Goal: Task Accomplishment & Management: Use online tool/utility

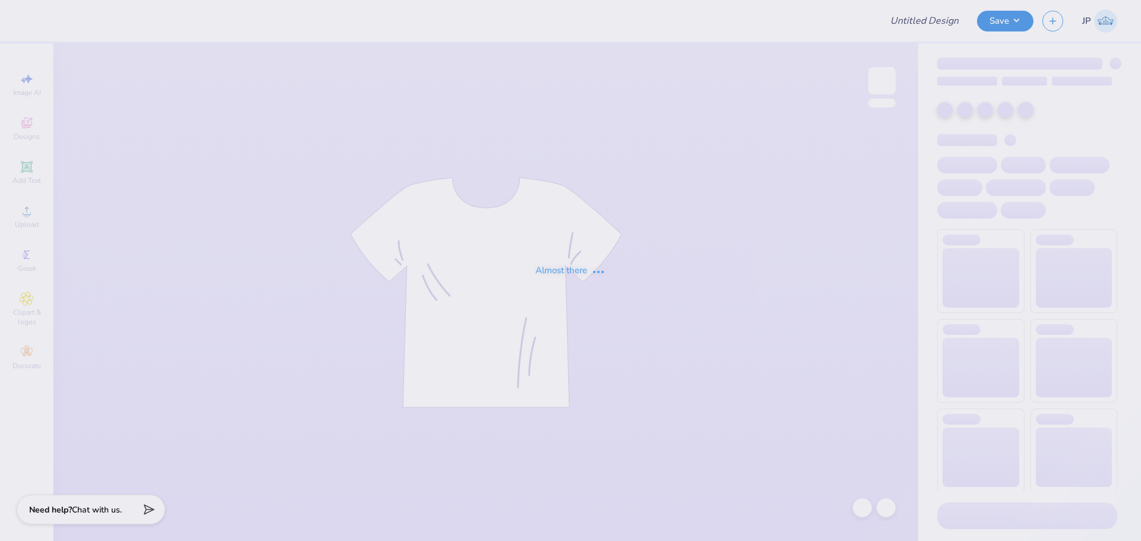
type input "IFC Shirt"
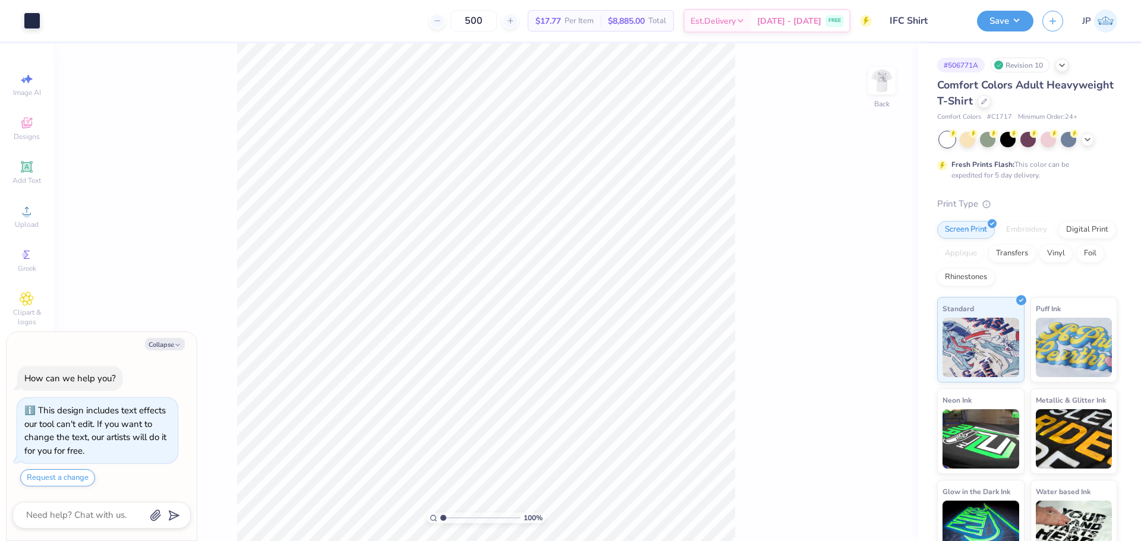
click at [319, 229] on div "100 % Back" at bounding box center [485, 292] width 865 height 498
click at [890, 84] on img at bounding box center [882, 81] width 48 height 48
click at [37, 216] on div "Upload" at bounding box center [27, 216] width 42 height 35
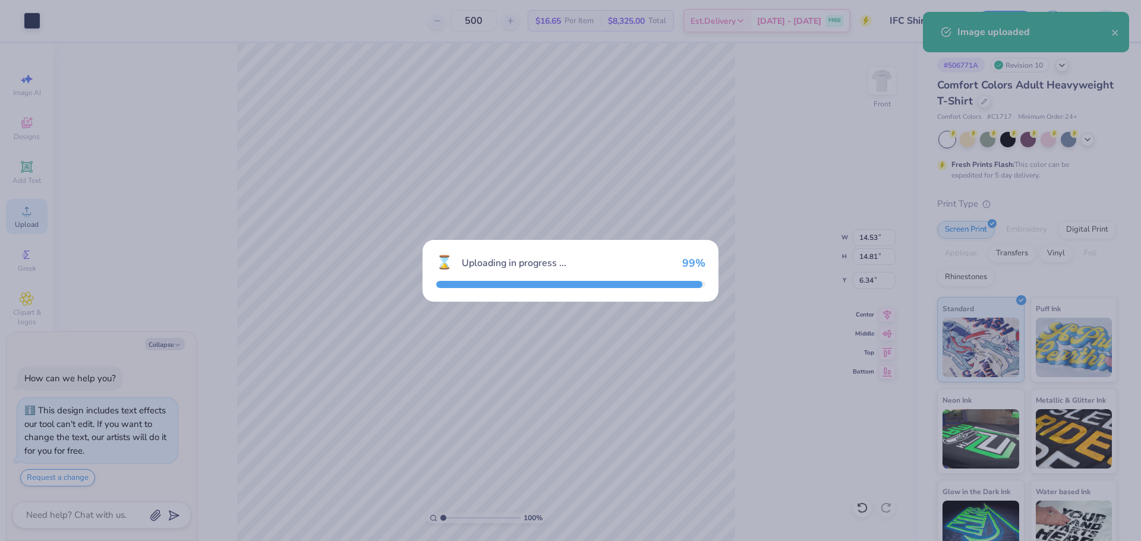
type textarea "x"
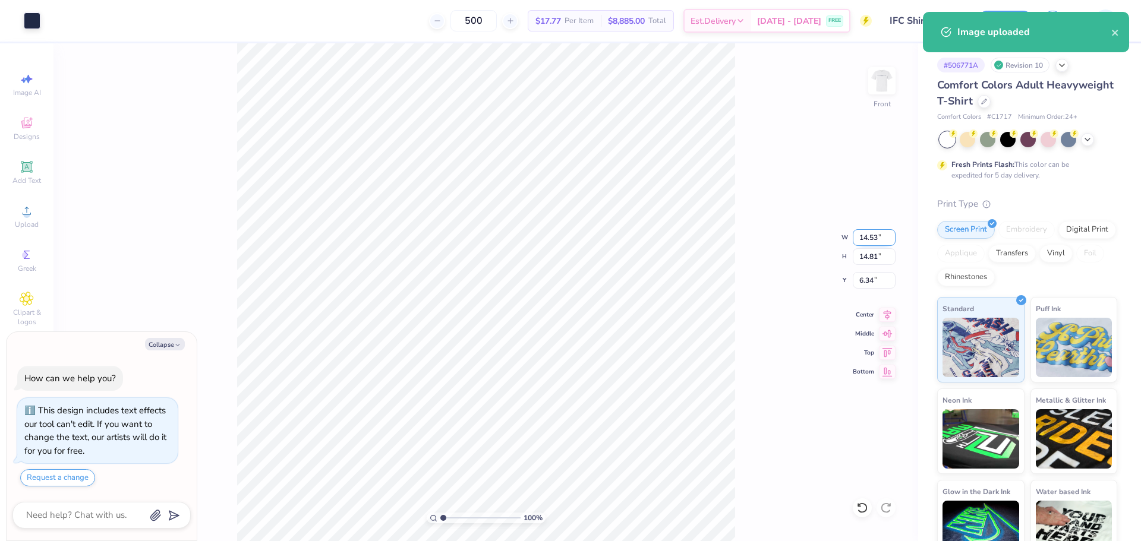
click at [872, 240] on input "14.53" at bounding box center [874, 237] width 43 height 17
drag, startPoint x: 872, startPoint y: 240, endPoint x: 1140, endPoint y: 237, distance: 268.0
click at [874, 240] on input "14.53" at bounding box center [874, 237] width 43 height 17
type input "12"
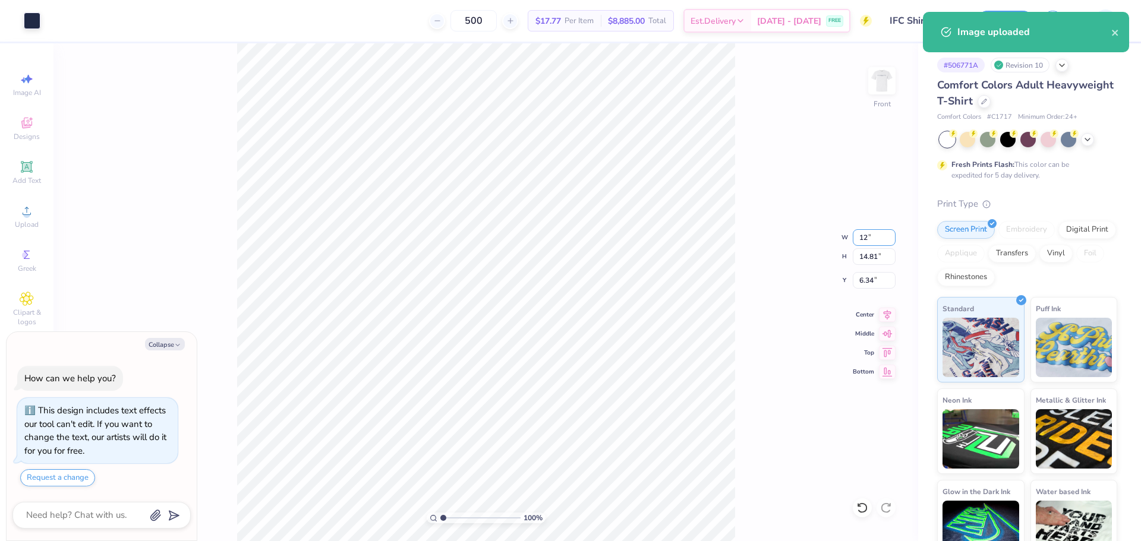
type textarea "x"
type input "12.00"
type input "12.23"
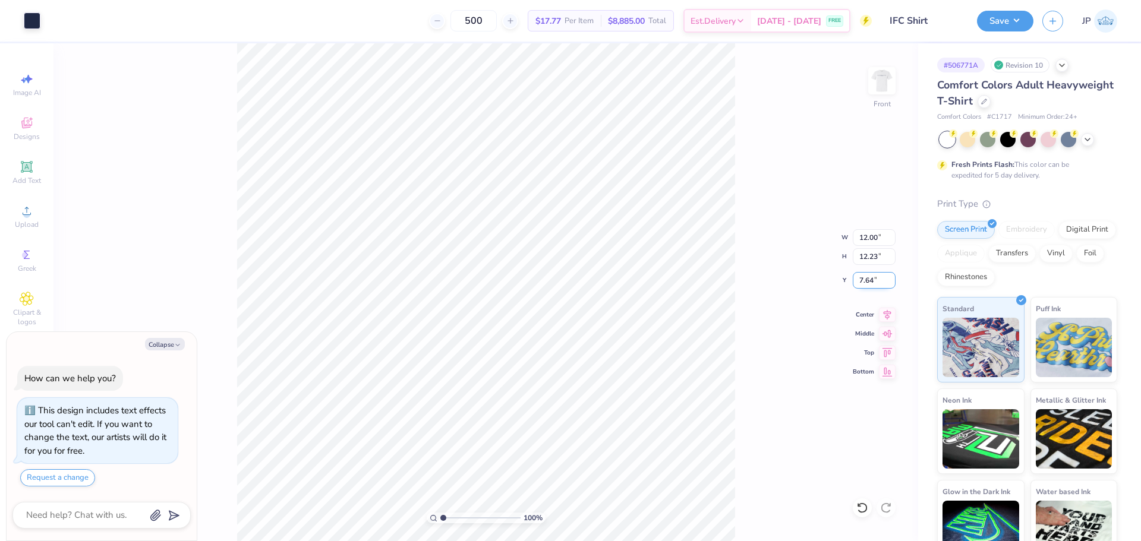
click at [861, 280] on input "7.64" at bounding box center [874, 280] width 43 height 17
type input "3"
type textarea "x"
type input "3.00"
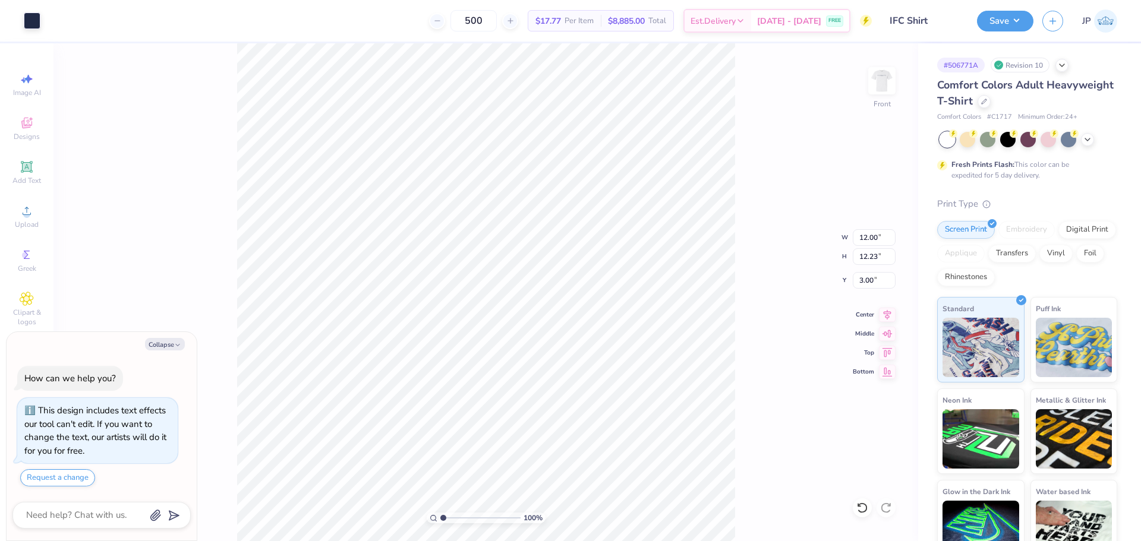
click at [853, 228] on div "100 % Front W 12.00 12.00 " H 12.23 12.23 " Y 3.00 3.00 " Center Middle Top Bot…" at bounding box center [485, 292] width 865 height 498
type textarea "x"
click at [872, 236] on input "12.00" at bounding box center [874, 237] width 43 height 17
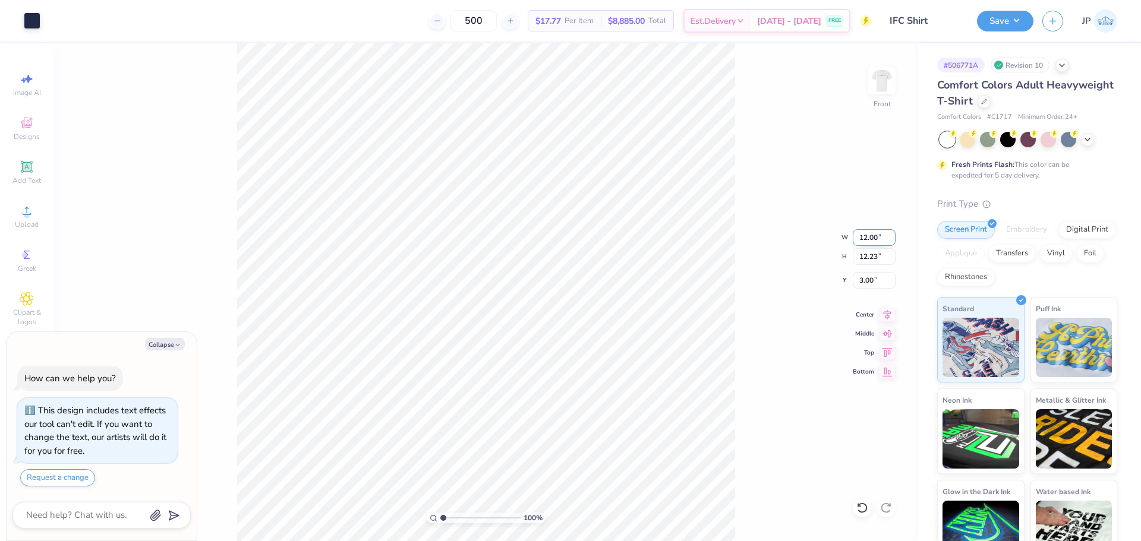
click at [872, 236] on input "12.00" at bounding box center [874, 237] width 43 height 17
type input "12.5"
type textarea "x"
type input "12.50"
type input "12.74"
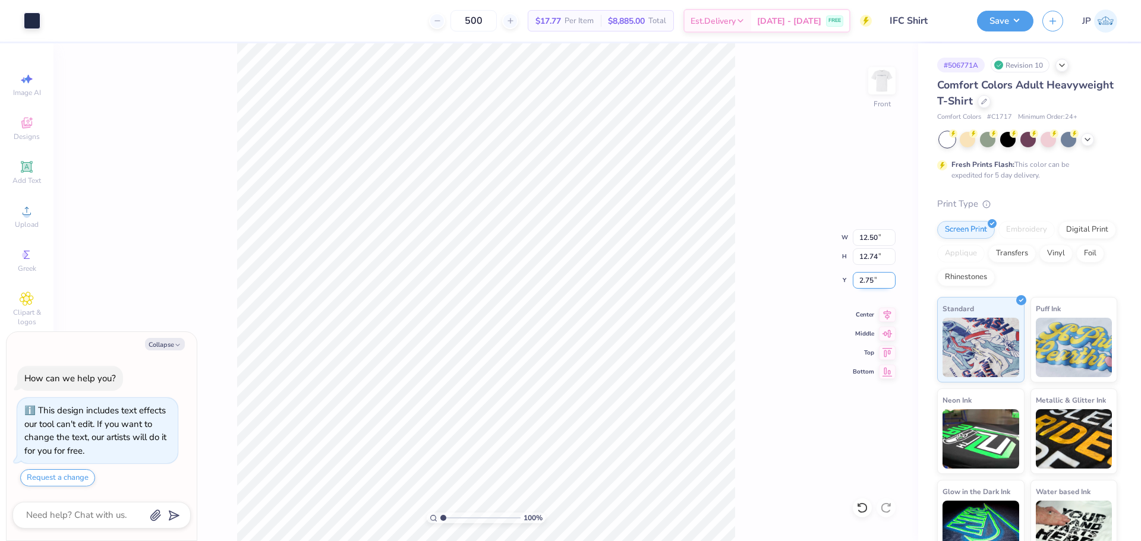
click at [874, 279] on input "2.75" at bounding box center [874, 280] width 43 height 17
click at [872, 279] on input "2.75" at bounding box center [874, 280] width 43 height 17
type input "3"
type textarea "x"
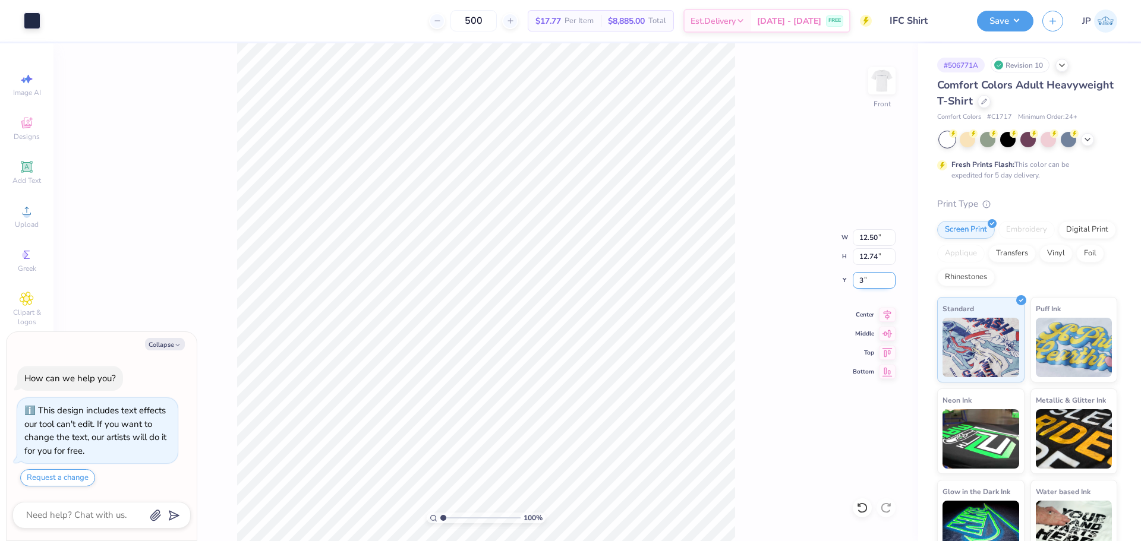
type input "3.00"
click at [894, 87] on div at bounding box center [882, 80] width 55 height 55
click at [999, 26] on button "Save" at bounding box center [1005, 19] width 56 height 21
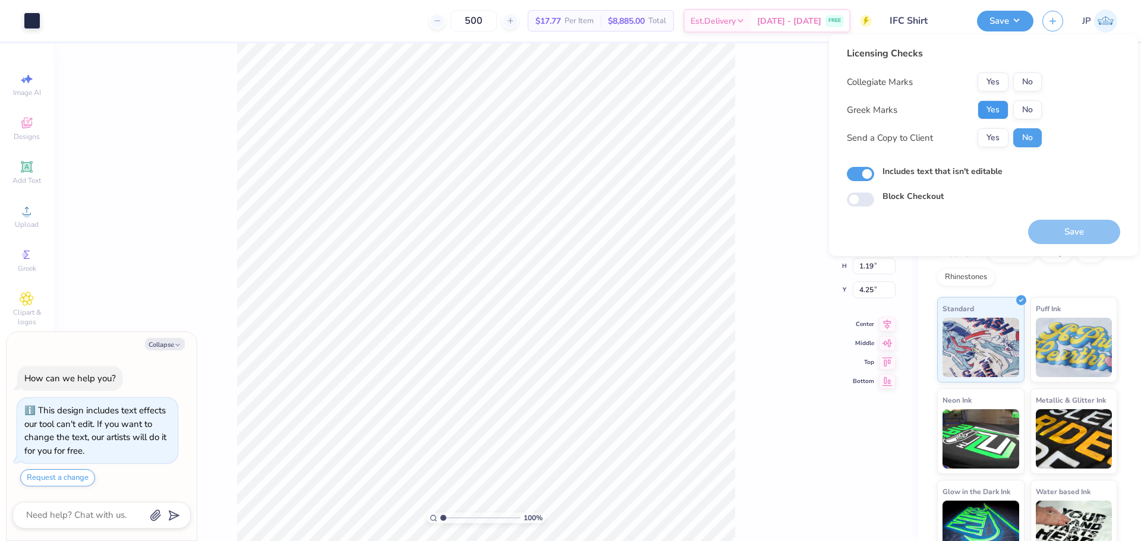
click at [991, 100] on button "Yes" at bounding box center [993, 109] width 31 height 19
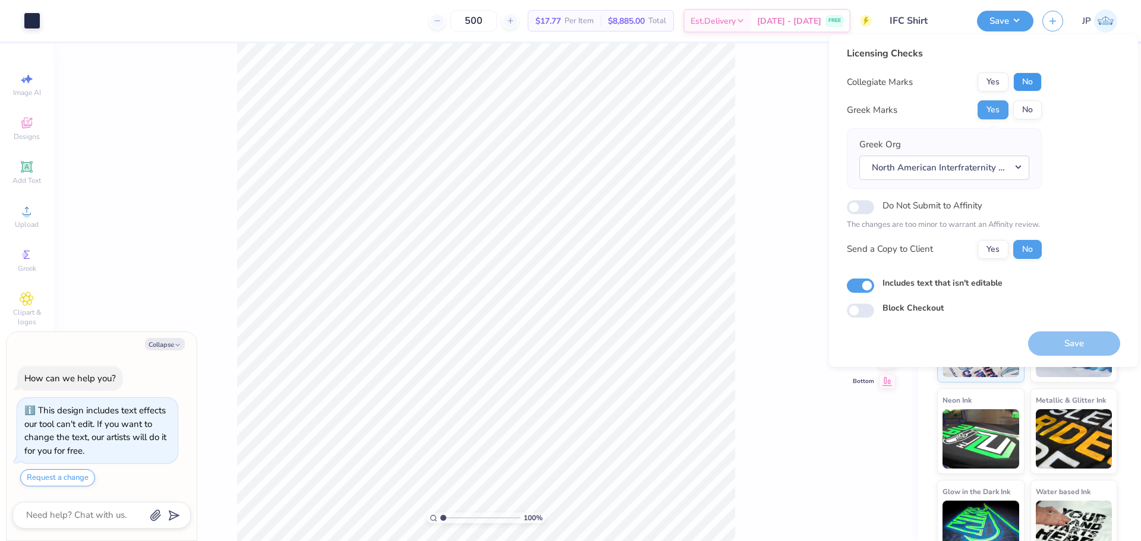
click at [1035, 83] on button "No" at bounding box center [1027, 81] width 29 height 19
click at [1065, 341] on button "Save" at bounding box center [1074, 344] width 92 height 24
type textarea "x"
